Goal: Check status: Check status

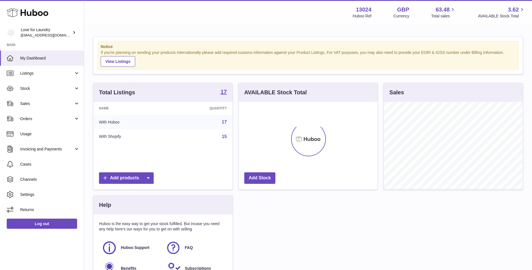
scroll to position [88, 139]
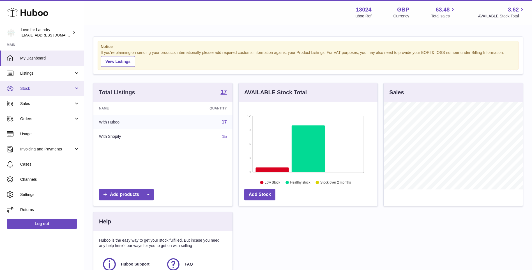
click at [34, 86] on span "Stock" at bounding box center [47, 88] width 54 height 5
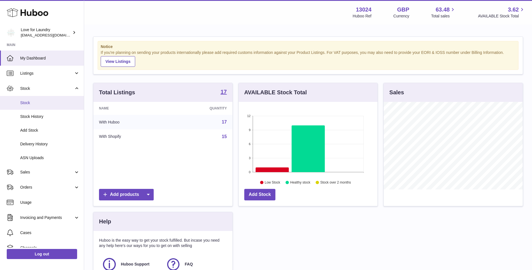
click at [29, 103] on span "Stock" at bounding box center [49, 102] width 59 height 5
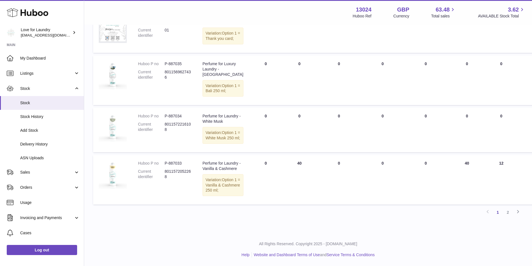
scroll to position [451, 0]
click at [509, 212] on link "2" at bounding box center [508, 212] width 10 height 10
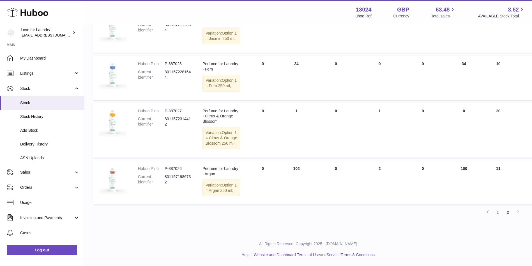
scroll to position [345, 0]
click at [499, 211] on link "1" at bounding box center [498, 212] width 10 height 10
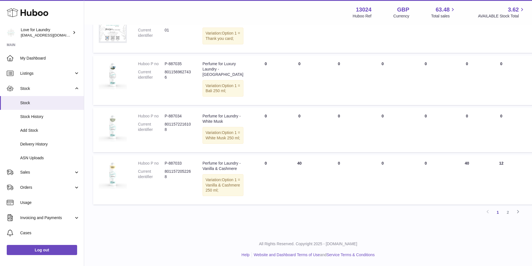
scroll to position [451, 0]
click at [496, 213] on link "1" at bounding box center [498, 212] width 10 height 10
click at [506, 211] on link "2" at bounding box center [508, 212] width 10 height 10
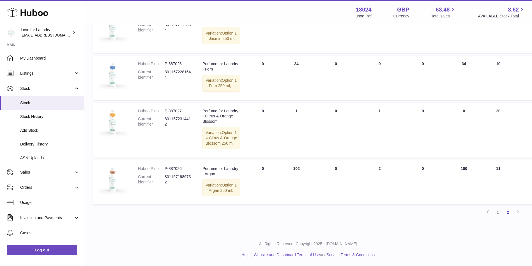
scroll to position [345, 0]
click at [499, 215] on link "1" at bounding box center [498, 212] width 10 height 10
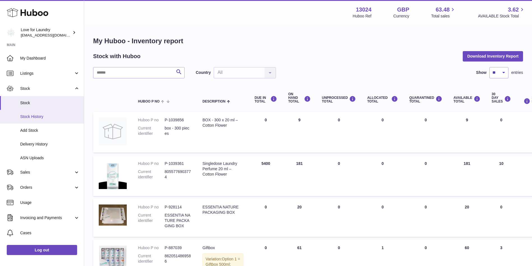
click at [36, 116] on span "Stock History" at bounding box center [49, 116] width 59 height 5
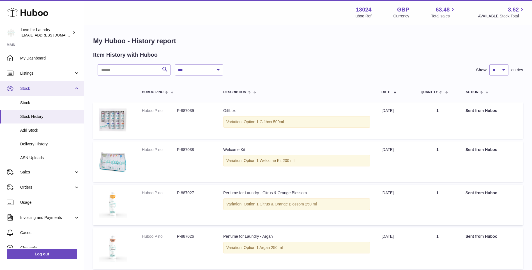
click at [27, 87] on span "Stock" at bounding box center [47, 88] width 54 height 5
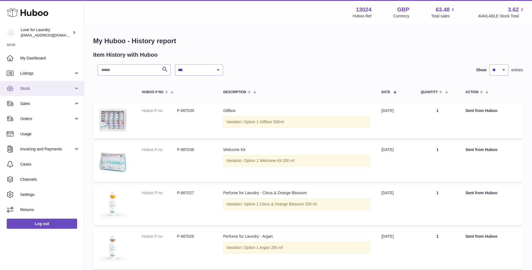
click at [27, 89] on span "Stock" at bounding box center [47, 88] width 54 height 5
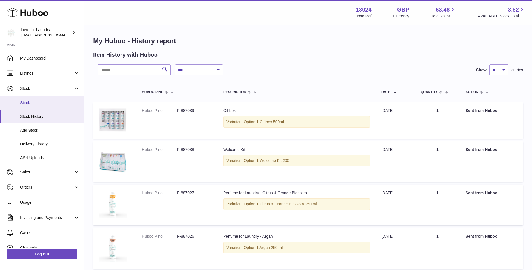
click at [28, 101] on span "Stock" at bounding box center [49, 102] width 59 height 5
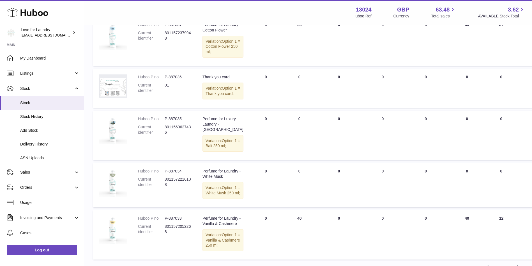
scroll to position [311, 0]
click at [27, 103] on span "Stock" at bounding box center [49, 102] width 59 height 5
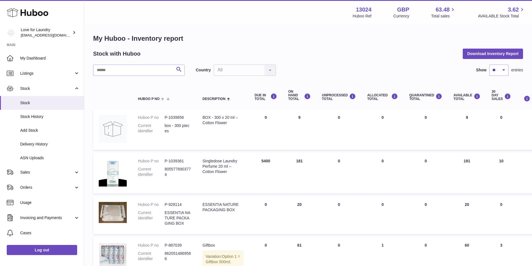
scroll to position [0, 0]
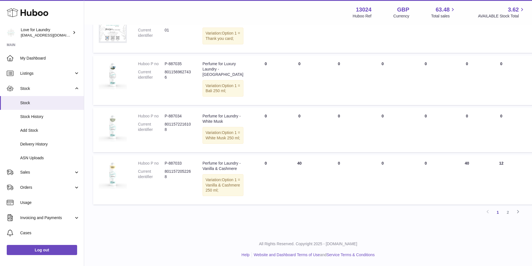
scroll to position [421, 0]
click at [508, 217] on link "2" at bounding box center [508, 212] width 10 height 10
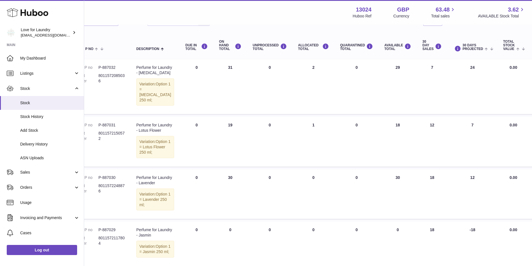
scroll to position [56, 66]
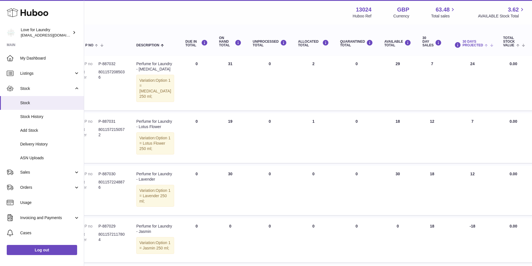
click at [483, 45] on span at bounding box center [487, 45] width 9 height 4
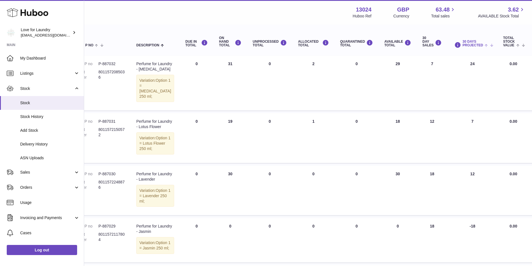
click at [483, 45] on span at bounding box center [487, 45] width 9 height 4
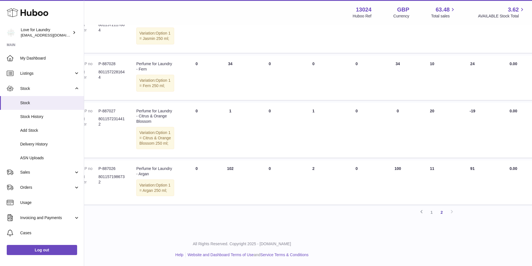
scroll to position [337, 66]
click at [430, 217] on link "1" at bounding box center [432, 212] width 10 height 10
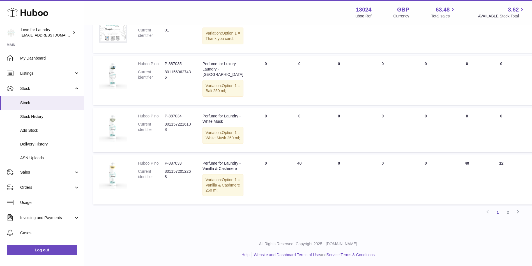
scroll to position [421, 0]
click at [507, 217] on link "2" at bounding box center [508, 212] width 10 height 10
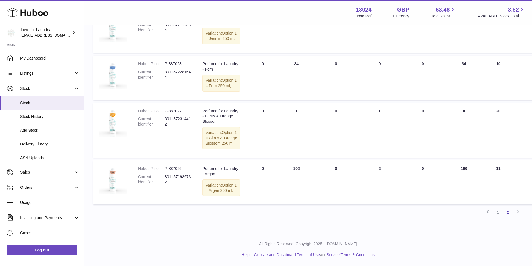
scroll to position [334, 0]
click at [498, 213] on link "1" at bounding box center [498, 212] width 10 height 10
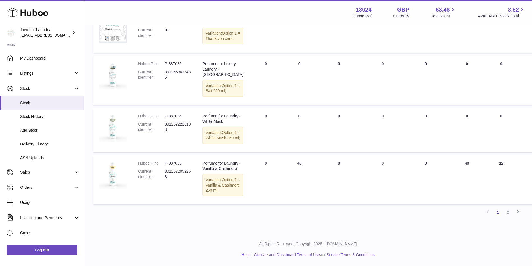
scroll to position [418, 0]
click at [37, 116] on span "Stock History" at bounding box center [49, 116] width 59 height 5
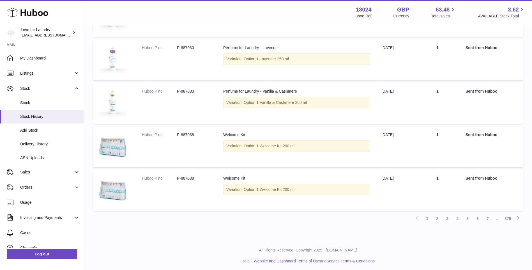
scroll to position [321, 0]
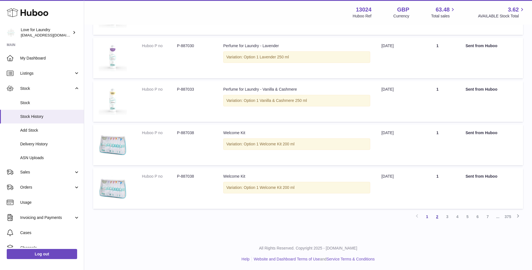
click at [438, 217] on link "2" at bounding box center [437, 216] width 10 height 10
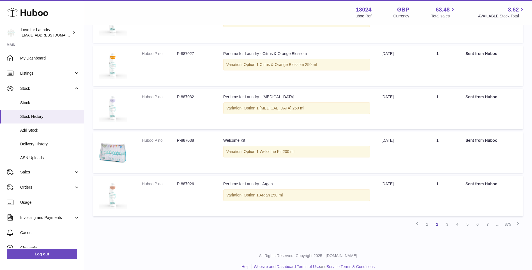
scroll to position [326, 0]
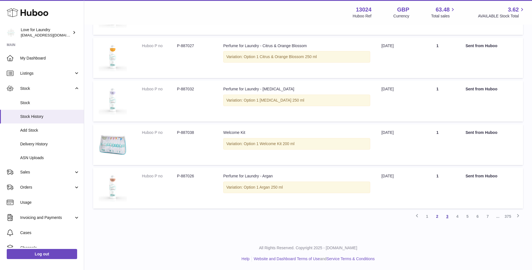
click at [447, 217] on link "3" at bounding box center [447, 216] width 10 height 10
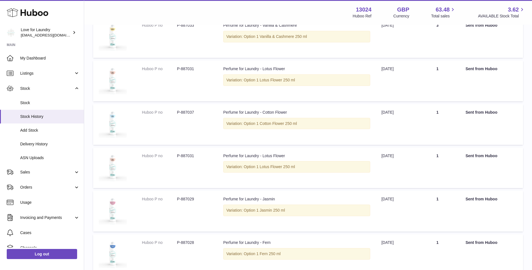
scroll to position [326, 0]
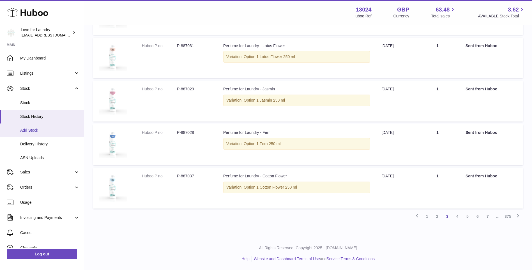
click at [35, 130] on span "Add Stock" at bounding box center [49, 130] width 59 height 5
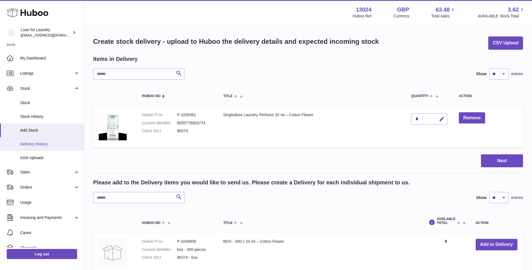
click at [31, 144] on span "Delivery History" at bounding box center [49, 143] width 59 height 5
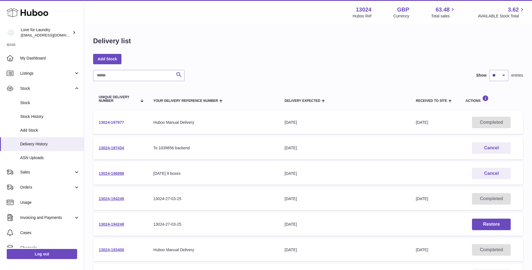
click at [110, 121] on link "13024-197977" at bounding box center [111, 122] width 25 height 4
click at [110, 198] on link "13024-194249" at bounding box center [111, 198] width 25 height 4
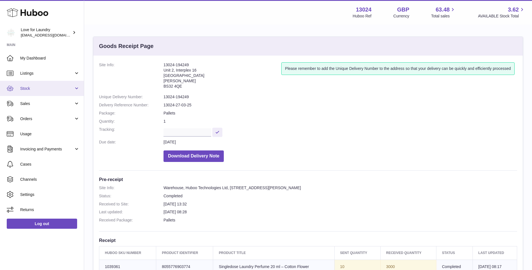
click at [31, 88] on span "Stock" at bounding box center [47, 88] width 54 height 5
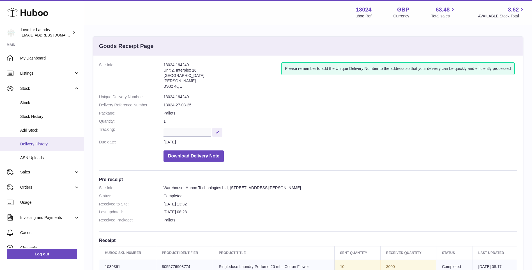
click at [33, 141] on span "Delivery History" at bounding box center [49, 143] width 59 height 5
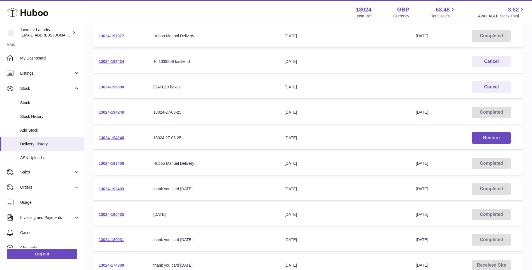
scroll to position [112, 0]
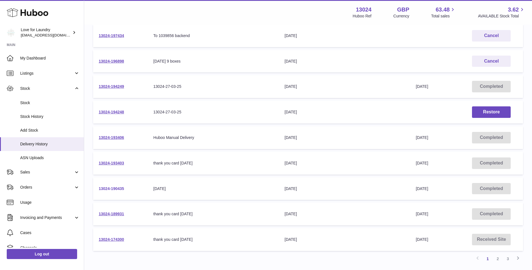
click at [115, 188] on link "13024-190435" at bounding box center [111, 188] width 25 height 4
click at [113, 111] on link "13024-194248" at bounding box center [111, 112] width 25 height 4
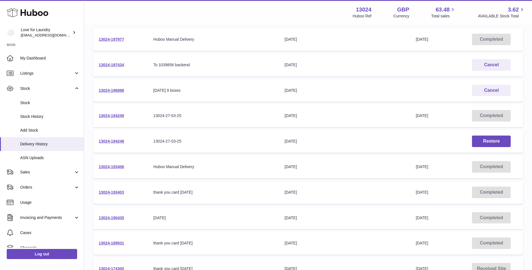
scroll to position [70, 0]
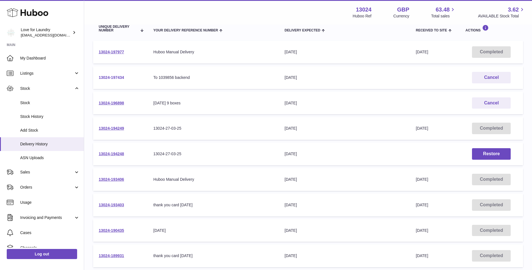
click at [115, 77] on link "13024-197434" at bounding box center [111, 77] width 25 height 4
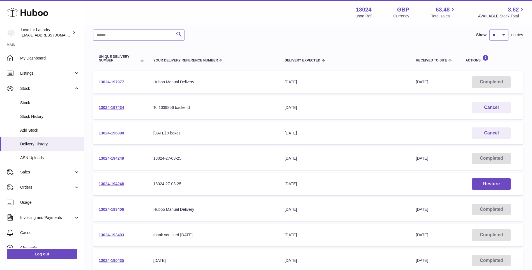
scroll to position [0, 0]
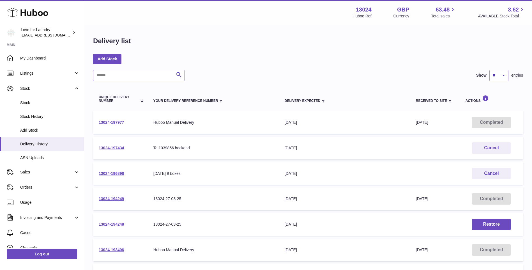
click at [117, 122] on link "13024-197977" at bounding box center [111, 122] width 25 height 4
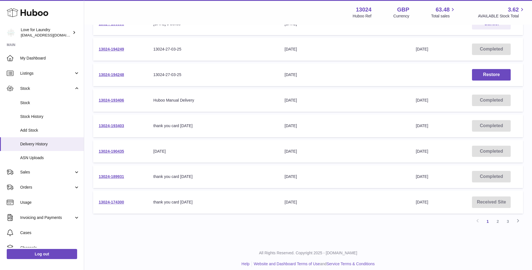
scroll to position [155, 0]
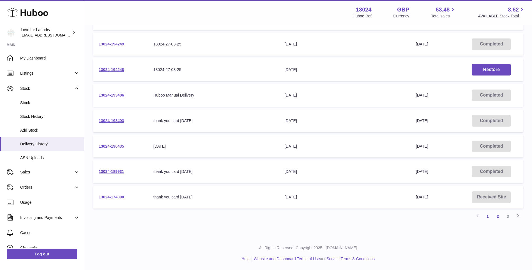
click at [498, 216] on link "2" at bounding box center [498, 216] width 10 height 10
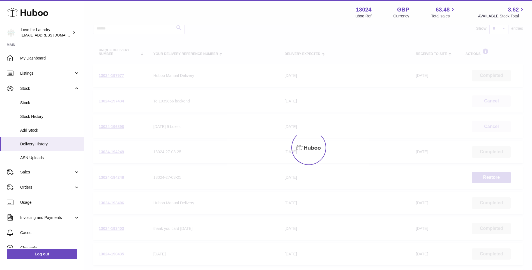
scroll to position [25, 0]
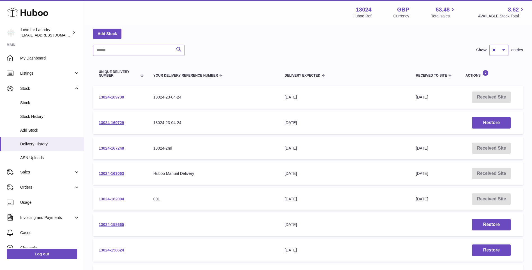
click at [117, 95] on link "13024-169730" at bounding box center [111, 97] width 25 height 4
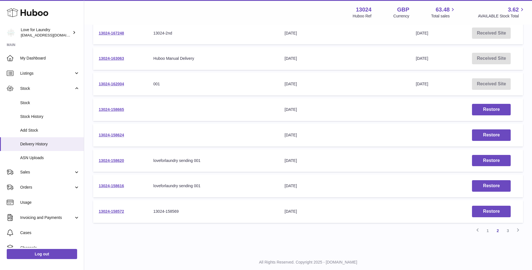
scroll to position [155, 0]
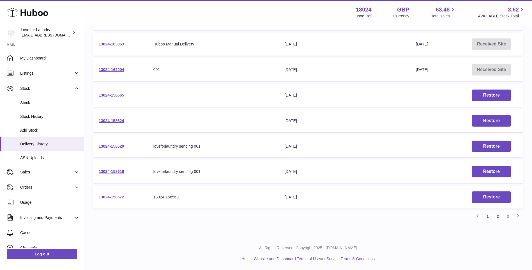
click at [489, 216] on link "1" at bounding box center [488, 216] width 10 height 10
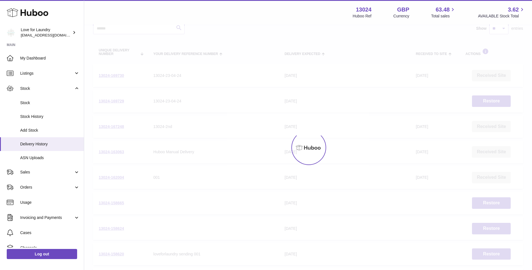
scroll to position [25, 0]
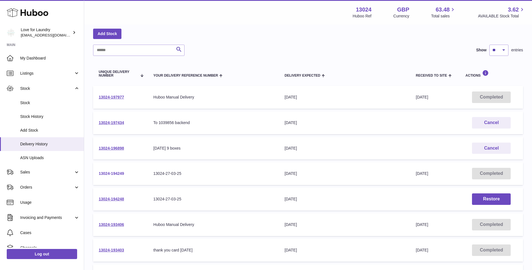
click at [114, 171] on link "13024-194249" at bounding box center [111, 173] width 25 height 4
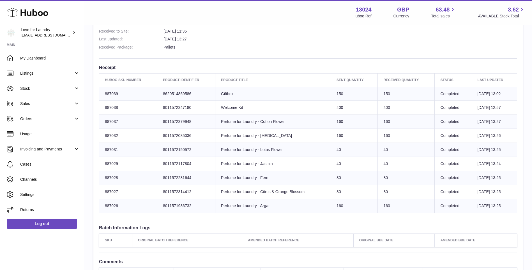
scroll to position [86, 0]
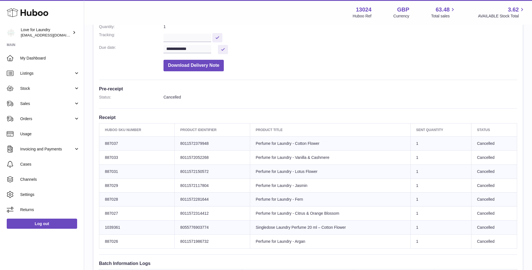
scroll to position [112, 0]
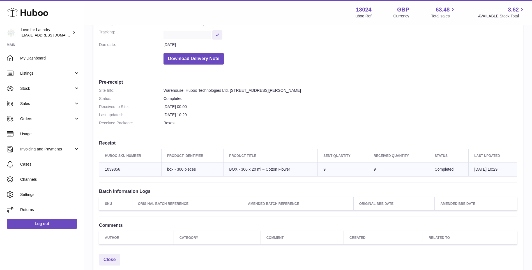
scroll to position [84, 0]
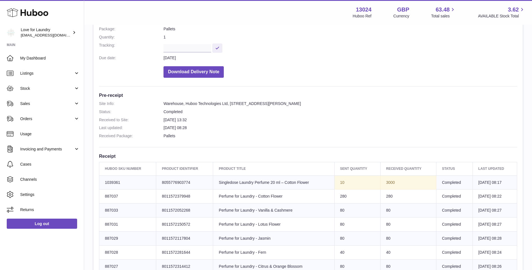
scroll to position [168, 0]
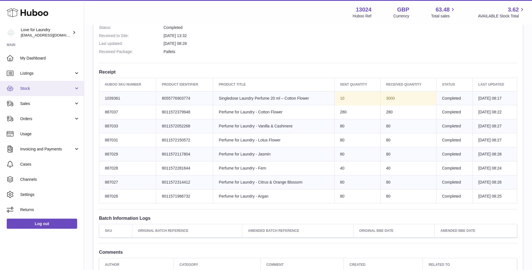
click at [25, 88] on span "Stock" at bounding box center [47, 88] width 54 height 5
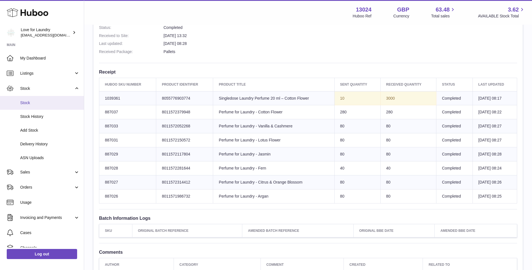
click at [26, 101] on span "Stock" at bounding box center [49, 102] width 59 height 5
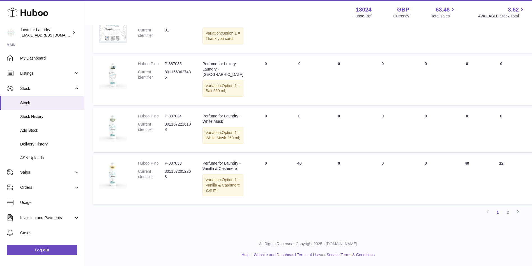
scroll to position [421, 0]
